Goal: Download file/media

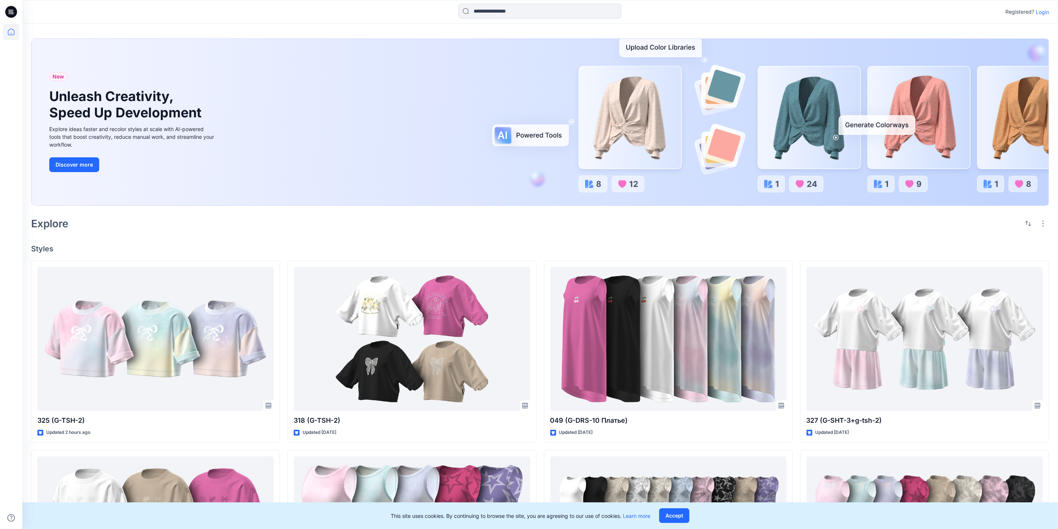
click at [1045, 10] on p "Login" at bounding box center [1042, 12] width 13 height 8
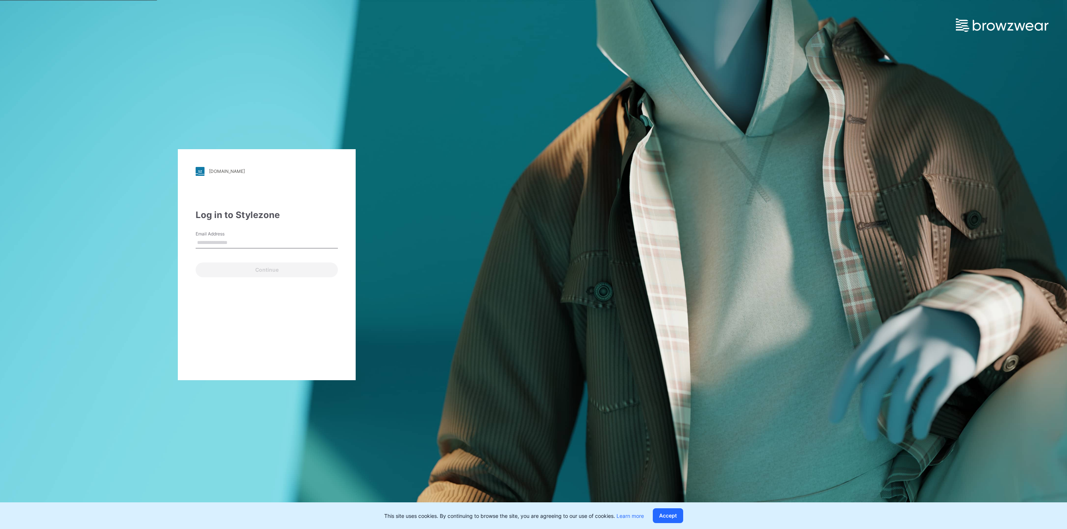
click at [244, 237] on input "Email Address" at bounding box center [267, 242] width 142 height 11
type input "**********"
click at [257, 268] on button "Continue" at bounding box center [267, 270] width 142 height 15
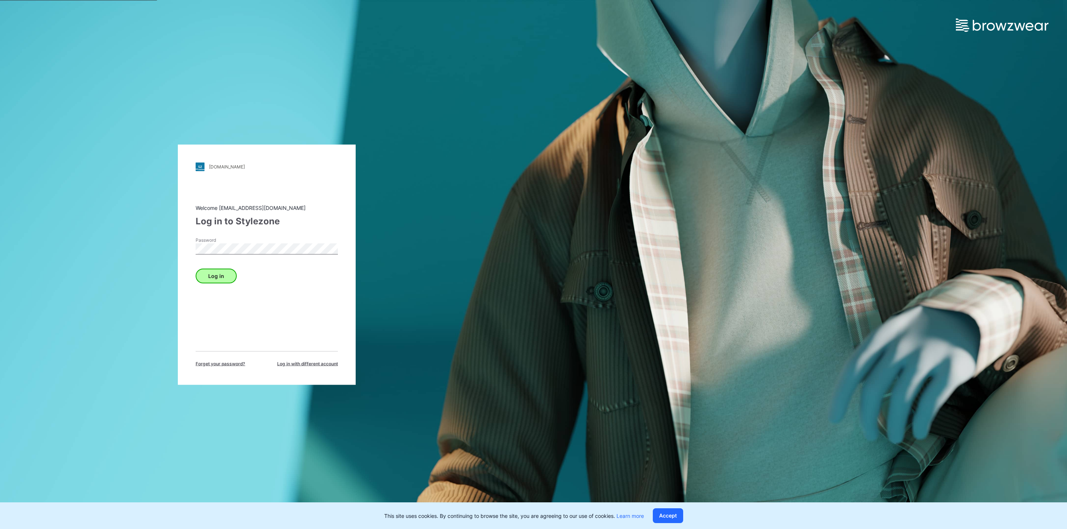
drag, startPoint x: 236, startPoint y: 278, endPoint x: 232, endPoint y: 277, distance: 4.2
click at [235, 278] on div "Log in" at bounding box center [267, 275] width 142 height 18
click at [229, 276] on button "Log in" at bounding box center [216, 276] width 41 height 15
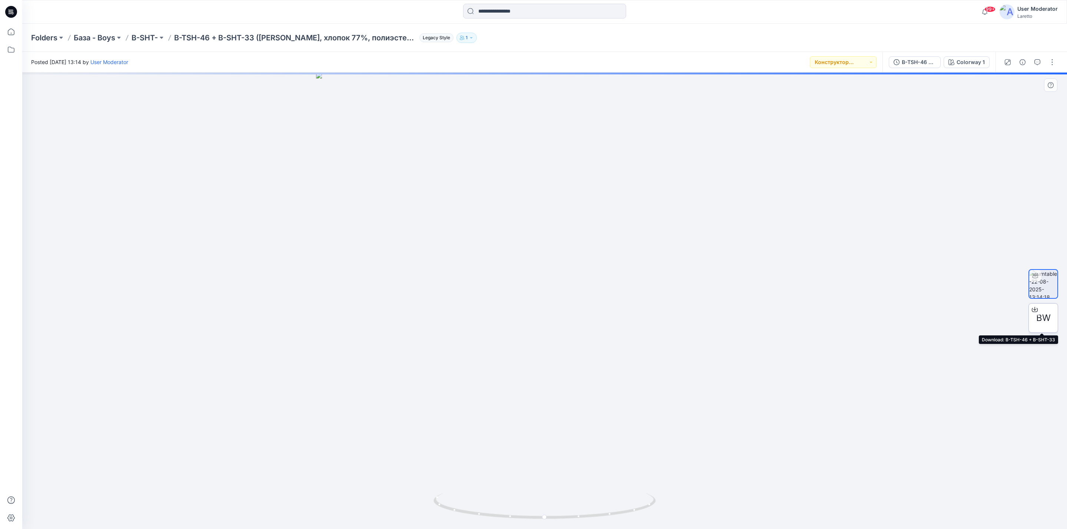
click at [1035, 320] on div "BW" at bounding box center [1043, 318] width 30 height 30
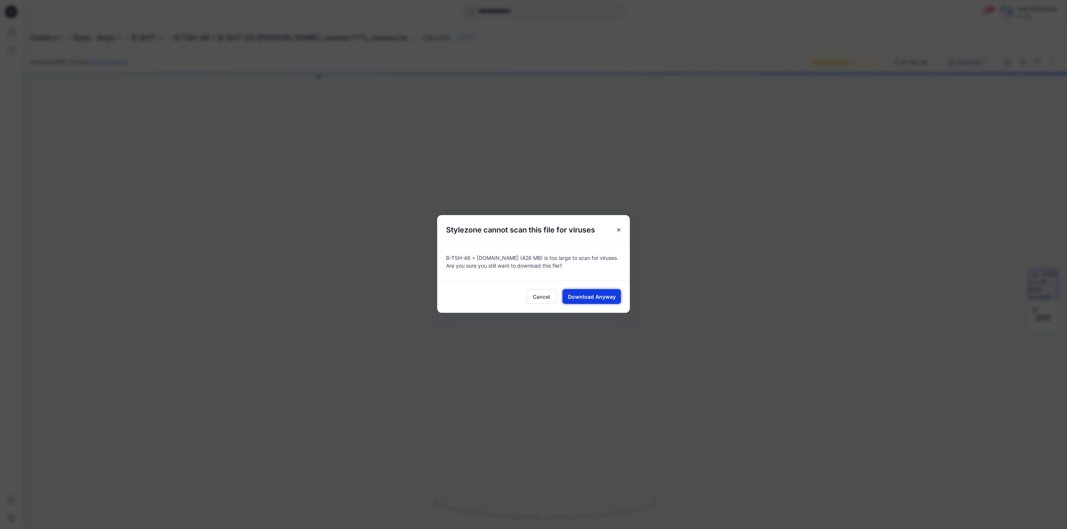
click at [573, 294] on span "Download Anyway" at bounding box center [592, 297] width 48 height 8
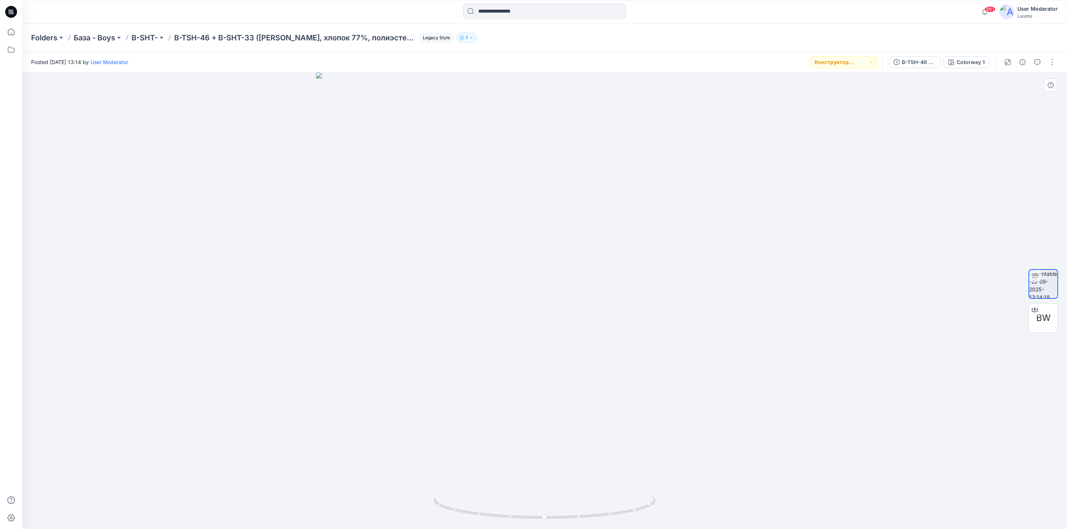
click at [959, 202] on div at bounding box center [544, 301] width 1045 height 457
click at [493, 16] on input at bounding box center [544, 11] width 163 height 15
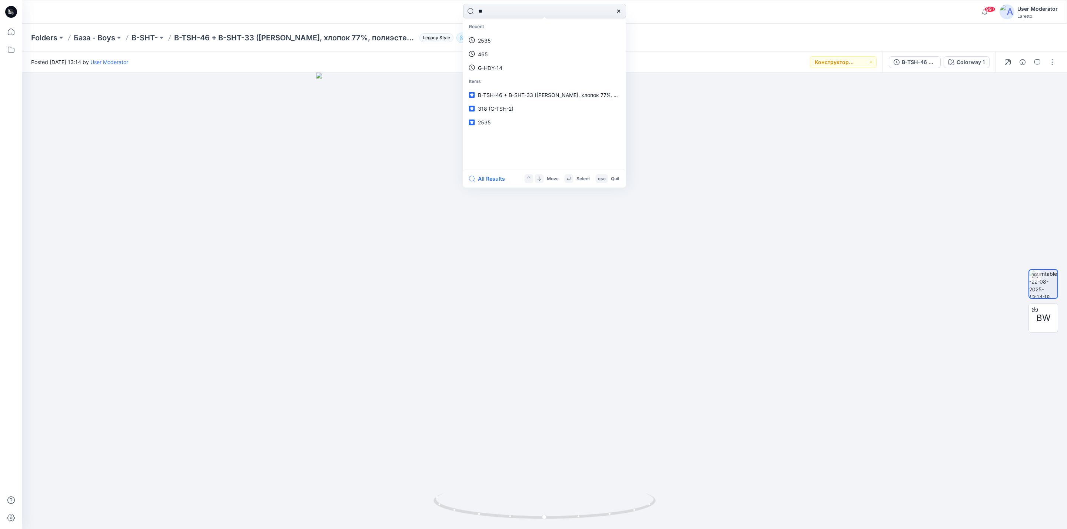
type input "*"
type input "**********"
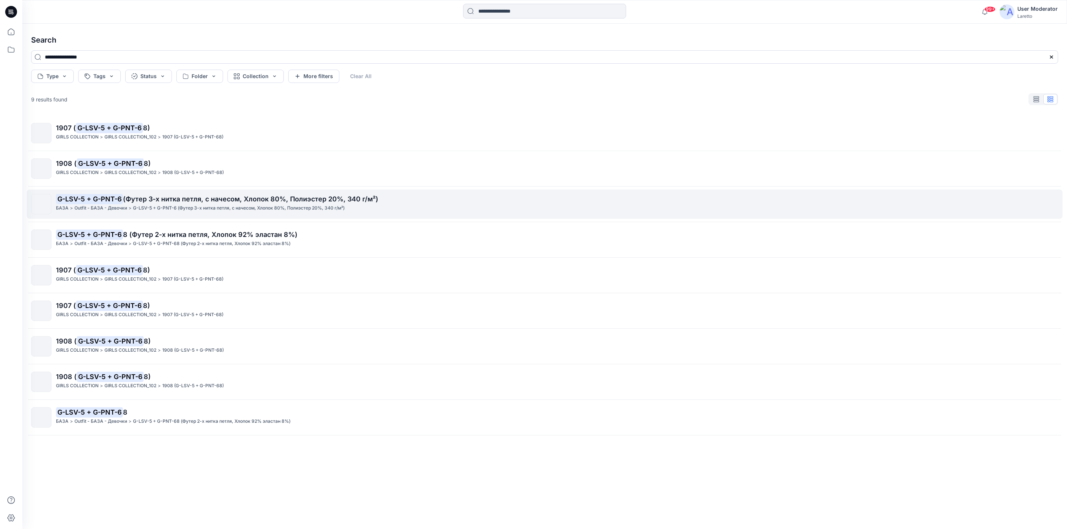
click at [160, 200] on span "(Футер 3-х нитка петля, с начесом, Хлопок 80%, Полиэстер 20%, 340 г/м²)" at bounding box center [250, 199] width 255 height 8
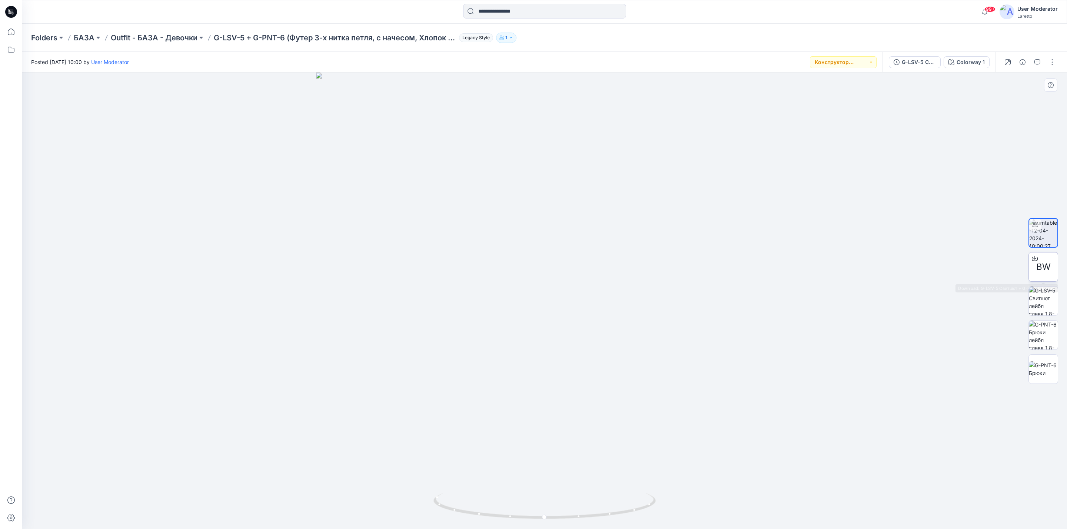
click at [1047, 274] on div "BW" at bounding box center [1043, 267] width 30 height 30
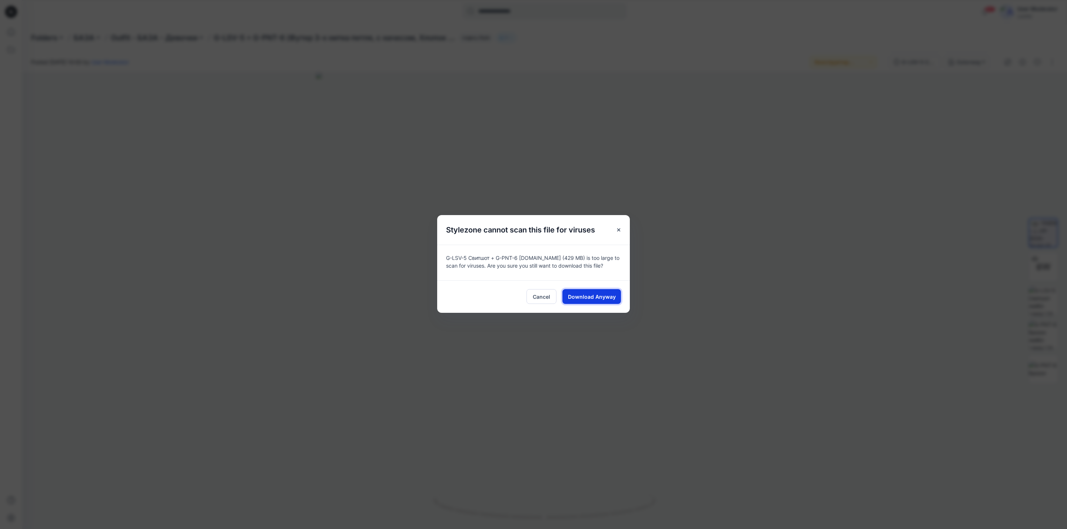
click at [580, 296] on span "Download Anyway" at bounding box center [592, 297] width 48 height 8
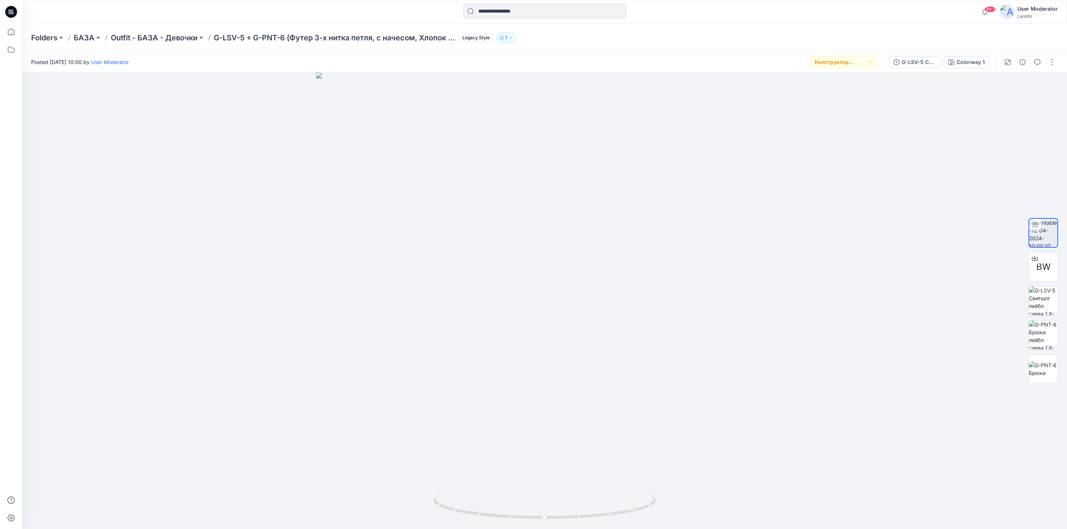
drag, startPoint x: 15, startPoint y: 16, endPoint x: 19, endPoint y: 26, distance: 10.9
click at [14, 16] on icon at bounding box center [11, 12] width 12 height 12
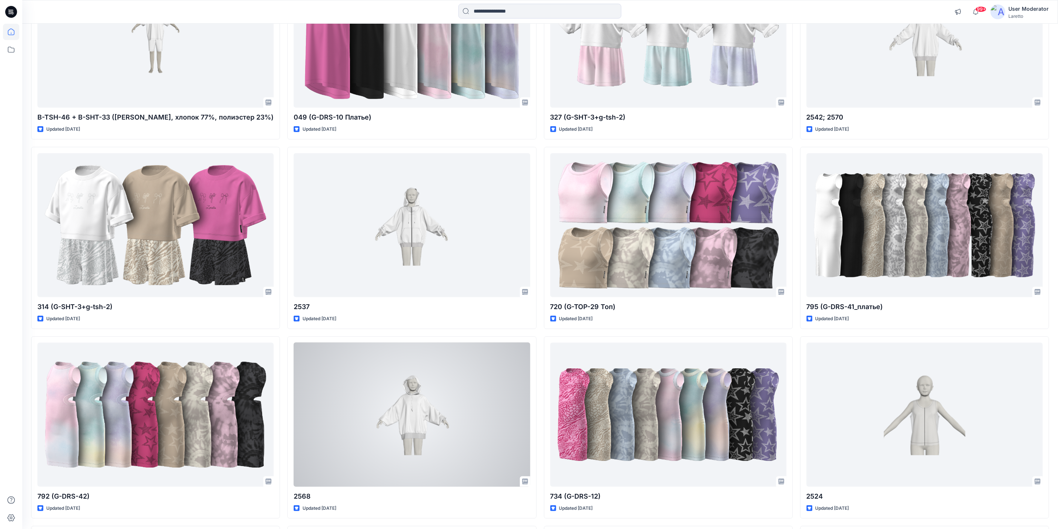
scroll to position [519, 0]
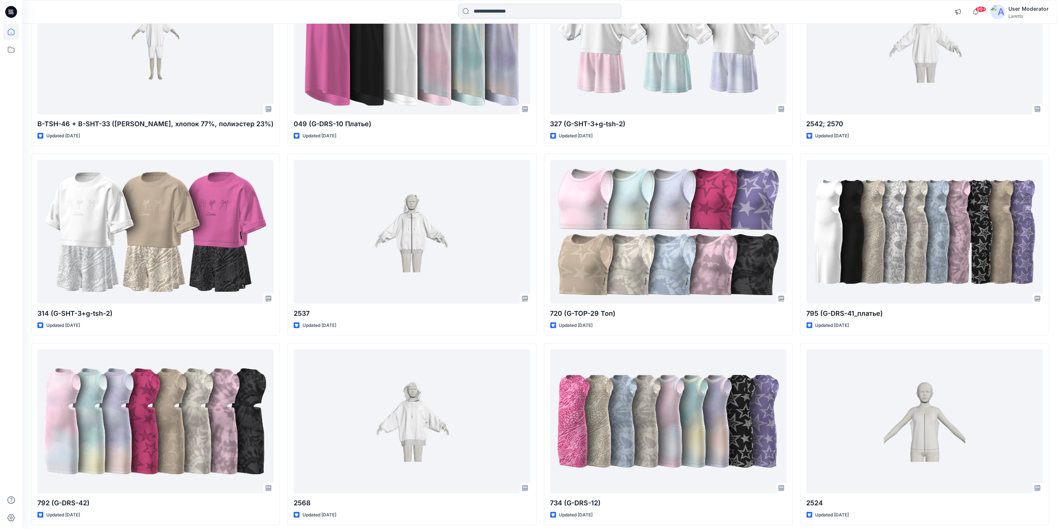
click at [537, 9] on input at bounding box center [540, 11] width 163 height 15
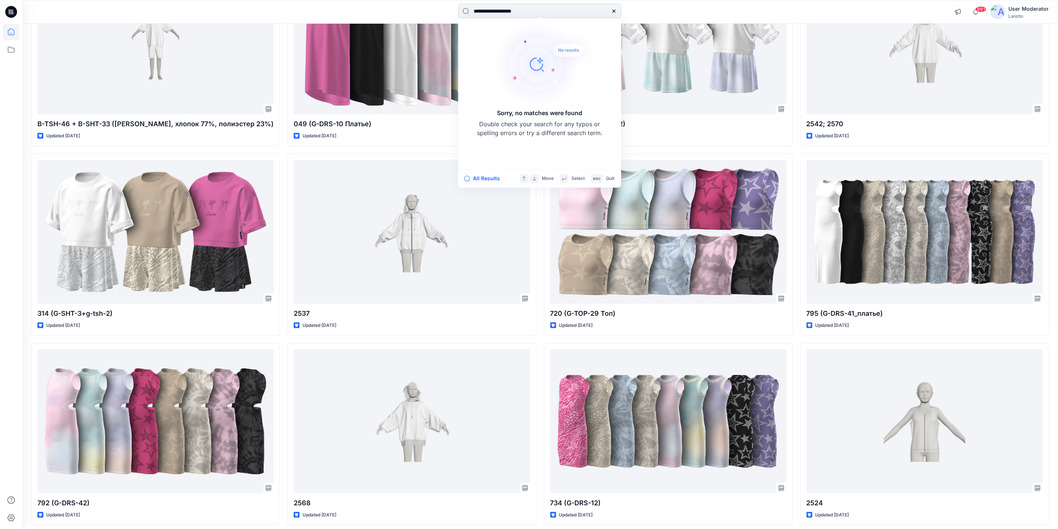
drag, startPoint x: 475, startPoint y: 10, endPoint x: 467, endPoint y: 13, distance: 8.1
click at [467, 13] on input "**********" at bounding box center [540, 11] width 163 height 15
drag, startPoint x: 476, startPoint y: 13, endPoint x: 461, endPoint y: 12, distance: 14.5
click at [470, 13] on input "**********" at bounding box center [540, 11] width 163 height 15
type input "**********"
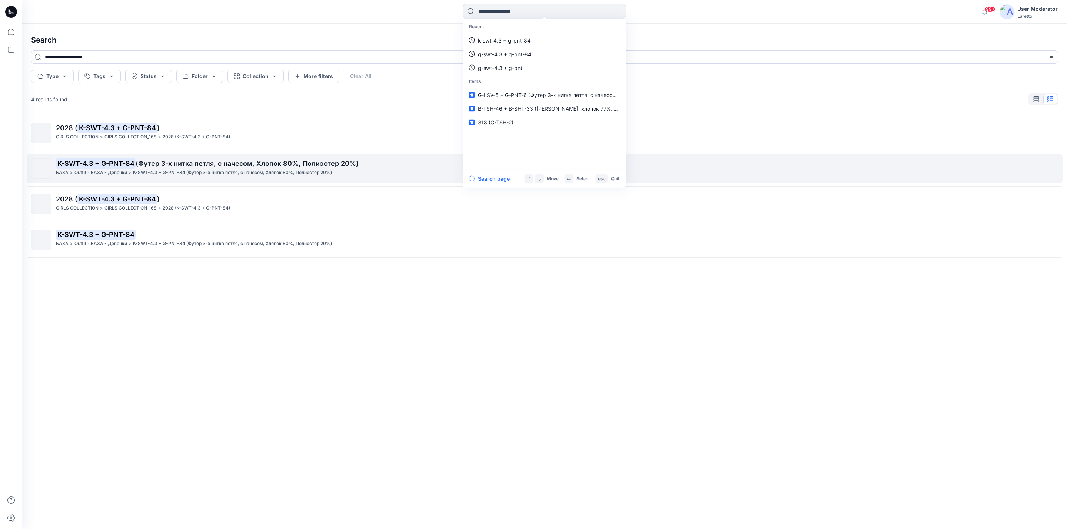
click at [134, 163] on mark "K-SWT-4.3 + G-PNT-84" at bounding box center [96, 163] width 80 height 10
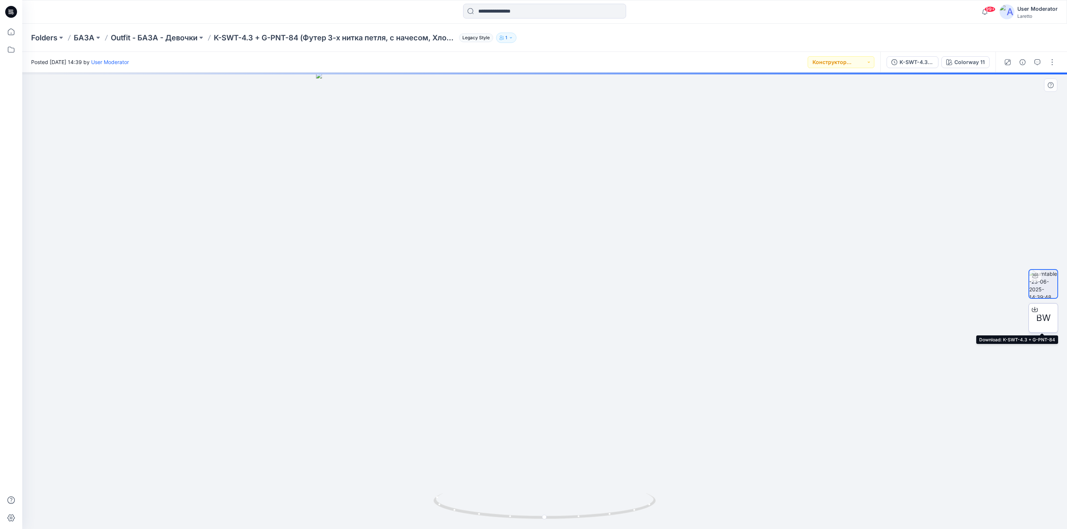
click at [1040, 317] on span "BW" at bounding box center [1043, 318] width 14 height 13
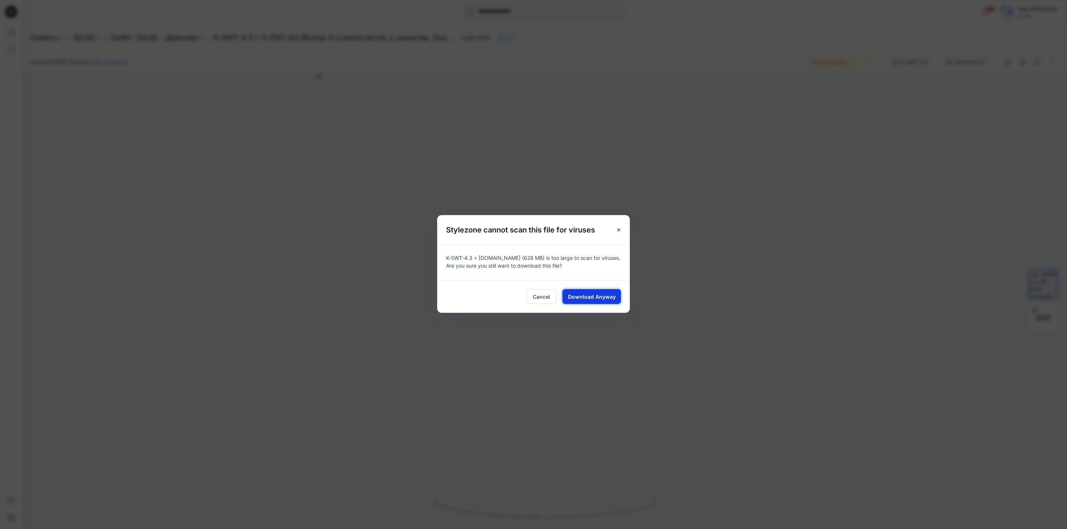
click at [597, 294] on span "Download Anyway" at bounding box center [592, 297] width 48 height 8
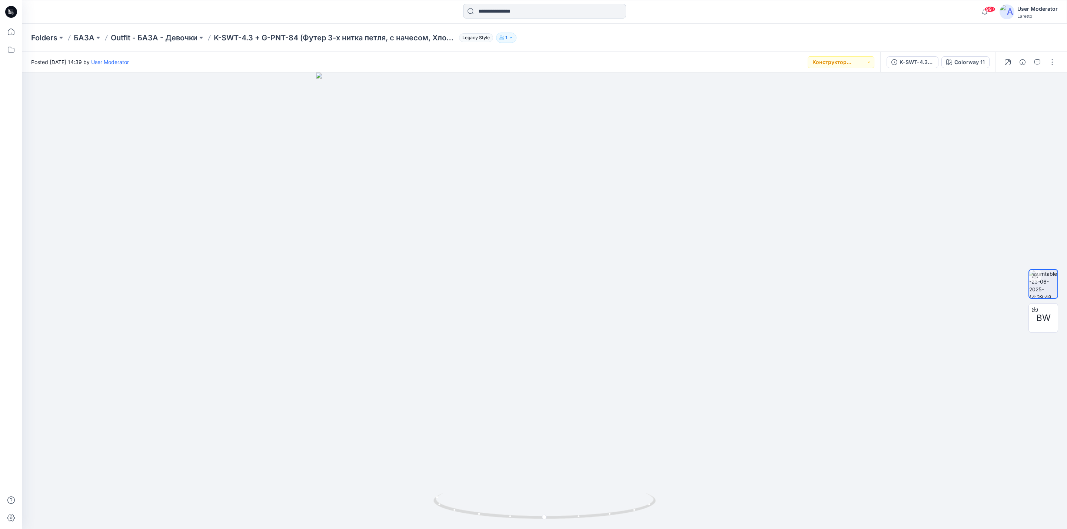
click at [501, 13] on input at bounding box center [544, 11] width 163 height 15
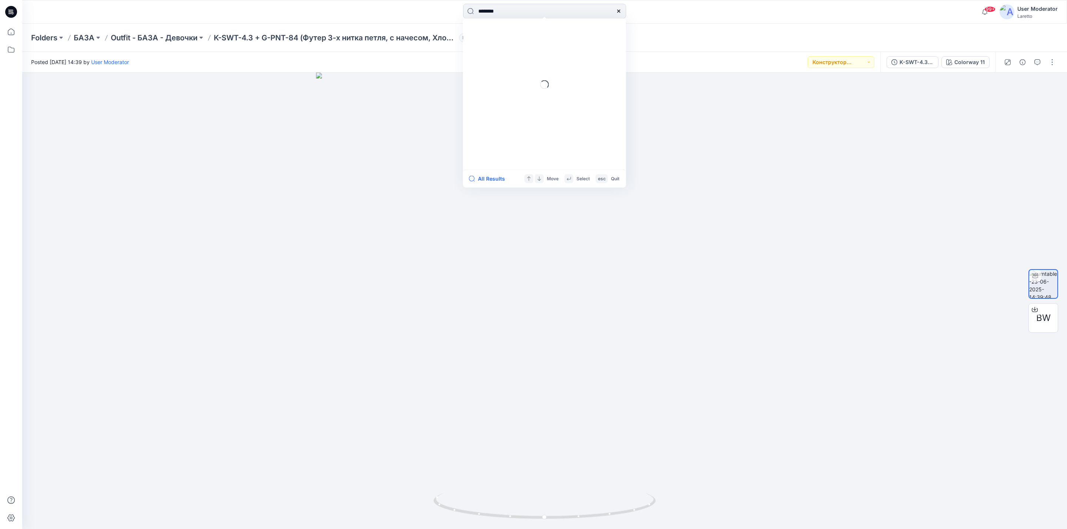
type input "*********"
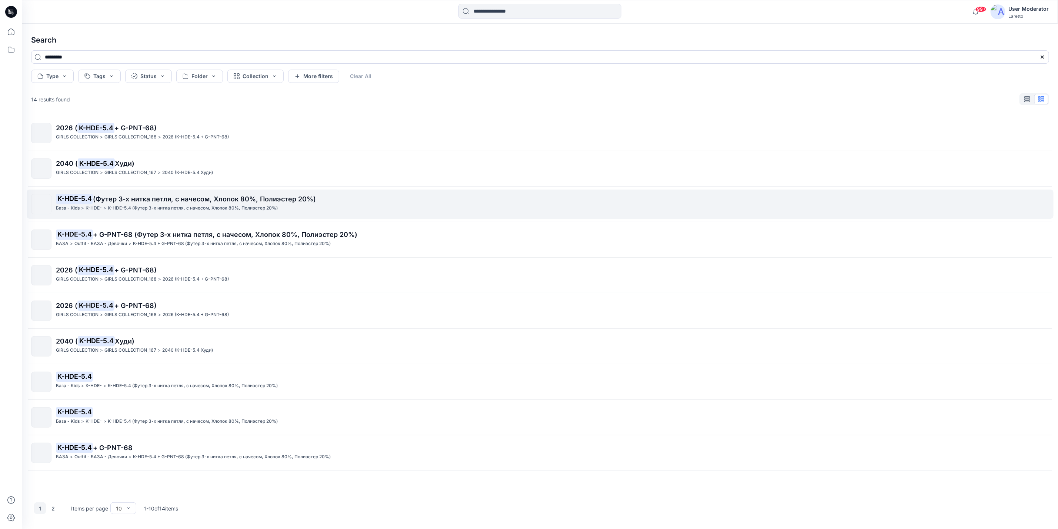
click at [132, 203] on span "(Футер 3-х нитка петля, с начесом, Хлопок 80%, Полиэстер 20%)" at bounding box center [204, 199] width 223 height 8
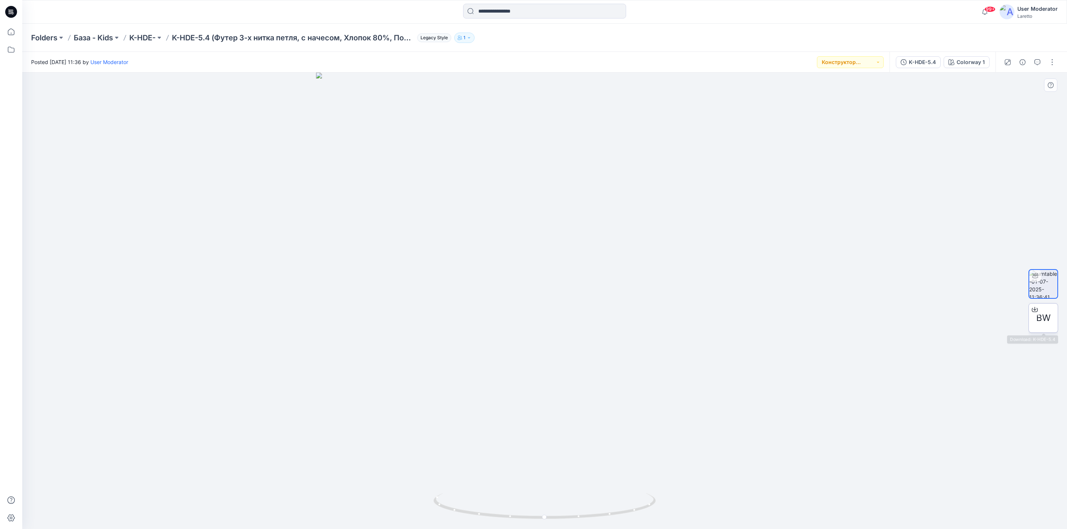
click at [1043, 319] on span "BW" at bounding box center [1043, 318] width 14 height 13
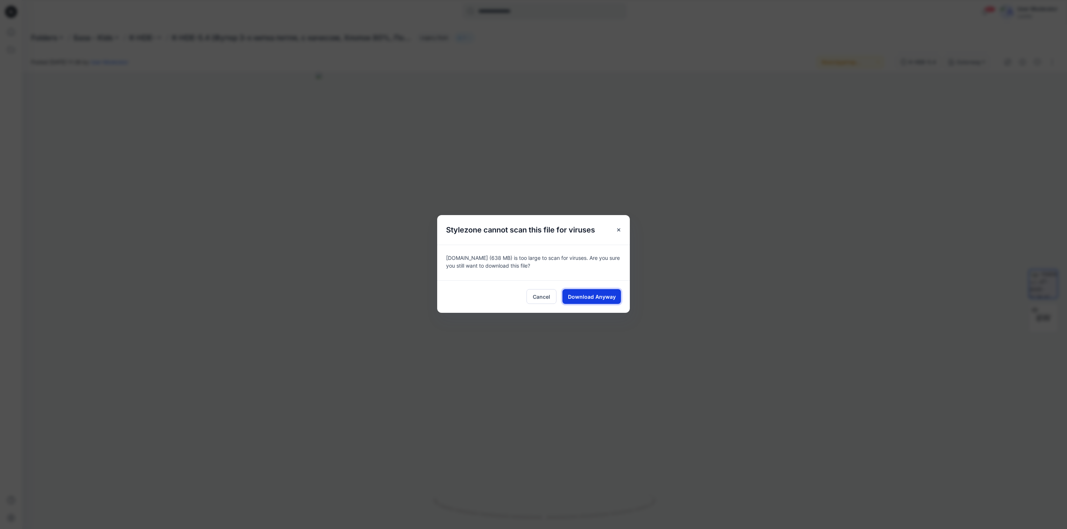
click at [576, 295] on span "Download Anyway" at bounding box center [592, 297] width 48 height 8
